Goal: Book appointment/travel/reservation

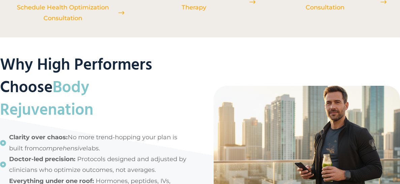
scroll to position [969, 0]
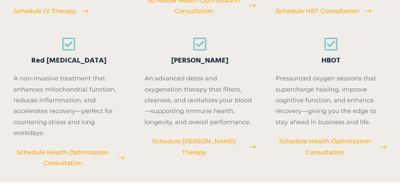
click at [329, 141] on span "Schedule Health Optimization Consultation" at bounding box center [325, 147] width 99 height 22
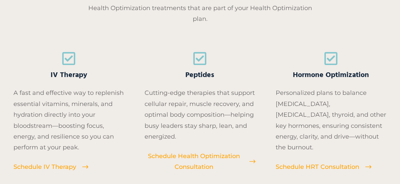
scroll to position [827, 0]
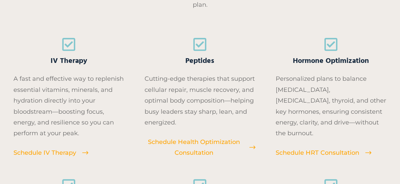
click at [329, 62] on span "Hormone Optimization" at bounding box center [331, 61] width 76 height 11
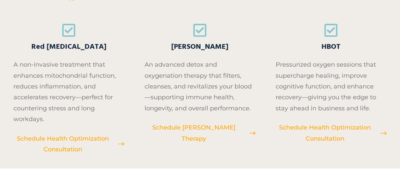
scroll to position [988, 0]
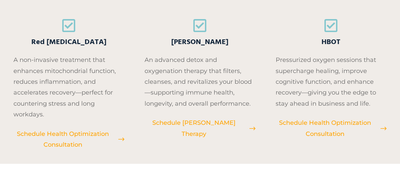
click at [334, 86] on p "Pressurized oxygen sessions that supercharge healing, improve cognitive functio…" at bounding box center [331, 82] width 111 height 55
click at [383, 130] on icon at bounding box center [383, 129] width 6 height 6
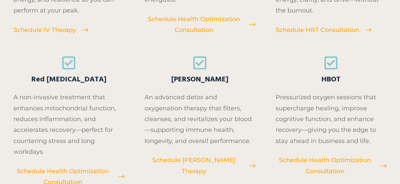
scroll to position [952, 0]
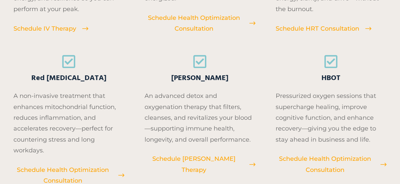
click at [335, 76] on span "HBOT" at bounding box center [330, 78] width 19 height 11
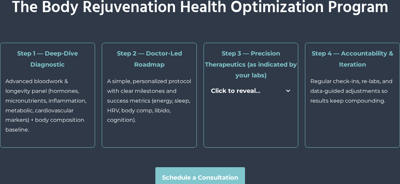
scroll to position [1572, 0]
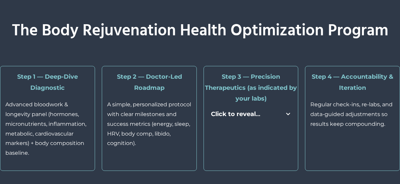
click at [58, 77] on strong "Step 1 — Deep-Dive Diagnostic" at bounding box center [47, 82] width 61 height 18
click at [58, 78] on strong "Step 1 — Deep-Dive Diagnostic" at bounding box center [47, 82] width 61 height 18
drag, startPoint x: 58, startPoint y: 78, endPoint x: 57, endPoint y: 83, distance: 4.4
click at [58, 82] on h5 "Step 1 — Deep-Dive Diagnostic" at bounding box center [47, 82] width 84 height 22
click at [47, 105] on p "Advanced bloodwork & longevity panel (hormones, micronutrients, inflammation, m…" at bounding box center [47, 129] width 84 height 58
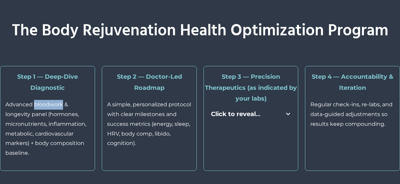
click at [47, 105] on p "Advanced bloodwork & longevity panel (hormones, micronutrients, inflammation, m…" at bounding box center [47, 129] width 84 height 58
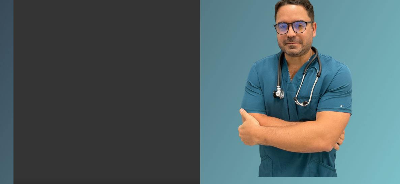
scroll to position [134, 0]
